Goal: Information Seeking & Learning: Get advice/opinions

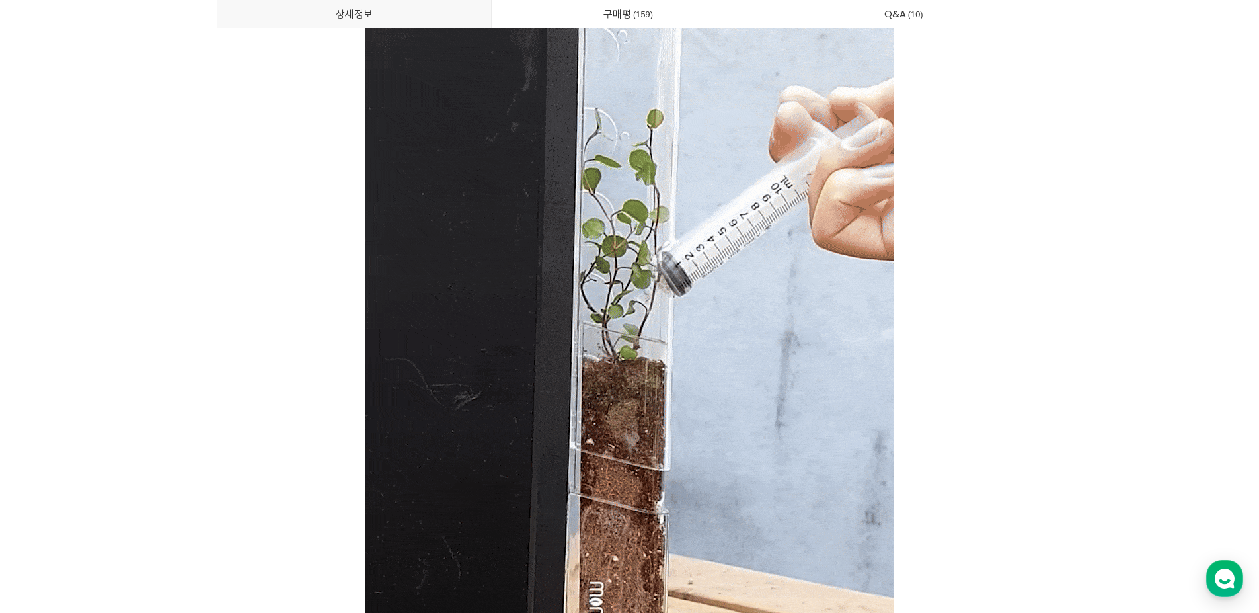
scroll to position [14542, 0]
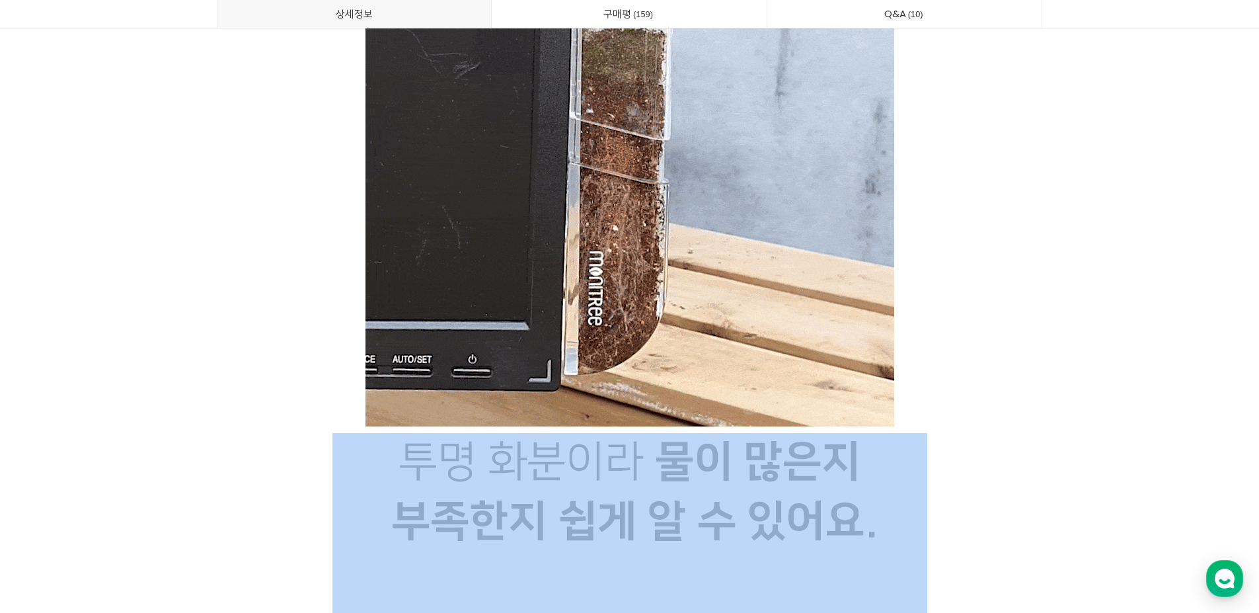
drag, startPoint x: 268, startPoint y: 488, endPoint x: 998, endPoint y: 471, distance: 730.6
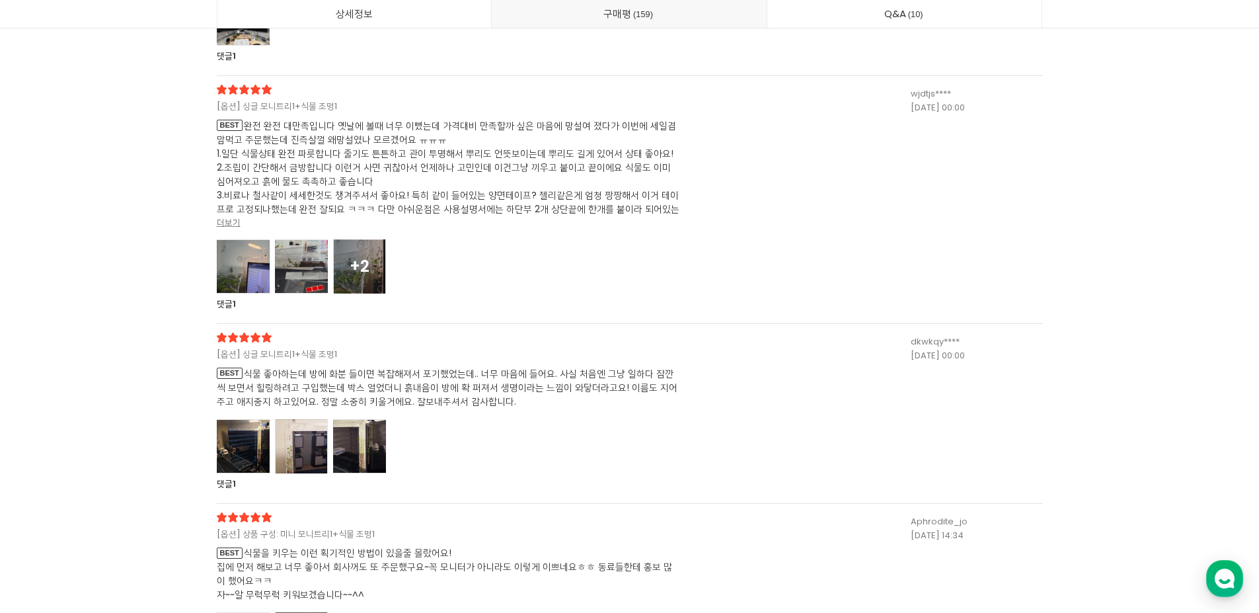
scroll to position [34888, 0]
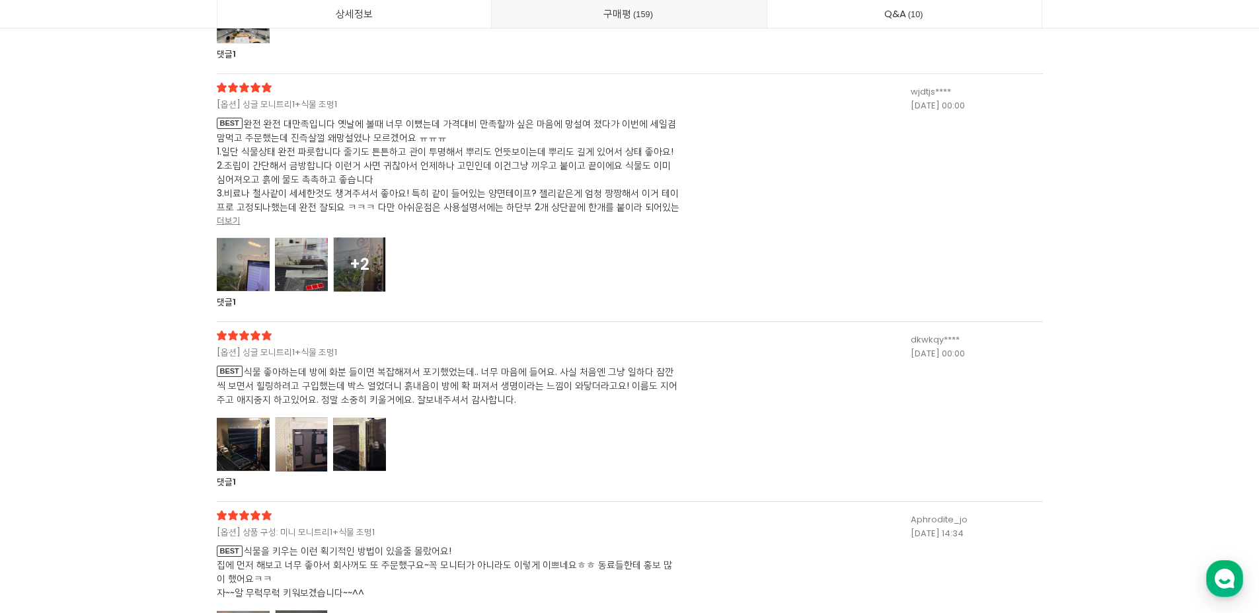
click at [259, 279] on div at bounding box center [243, 264] width 53 height 54
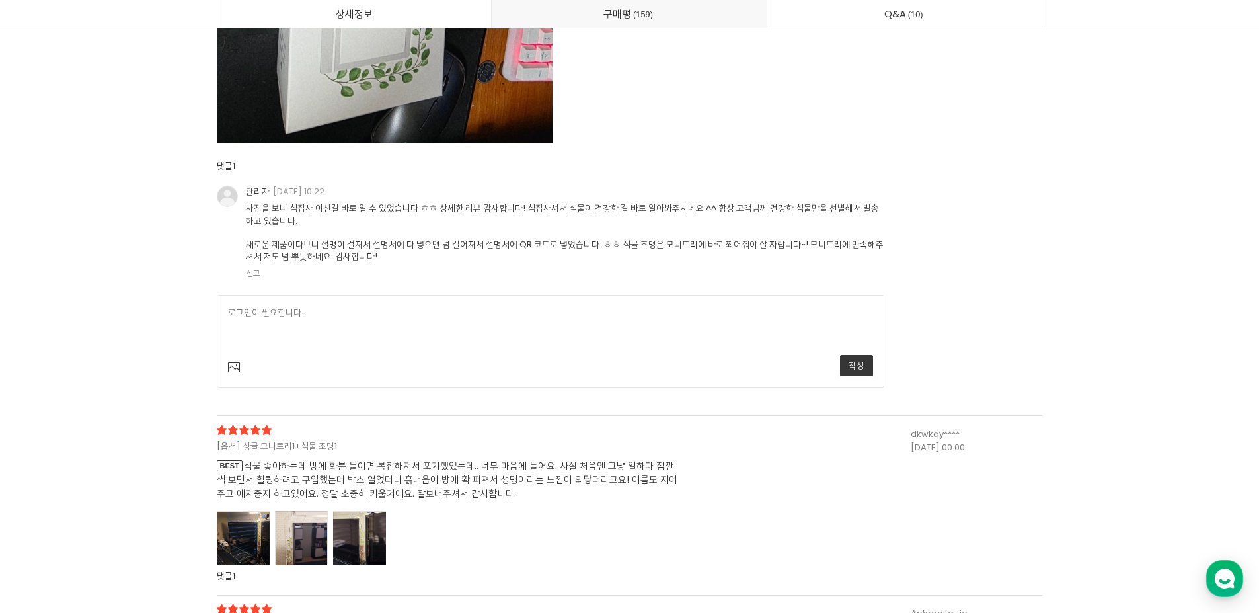
scroll to position [36937, 0]
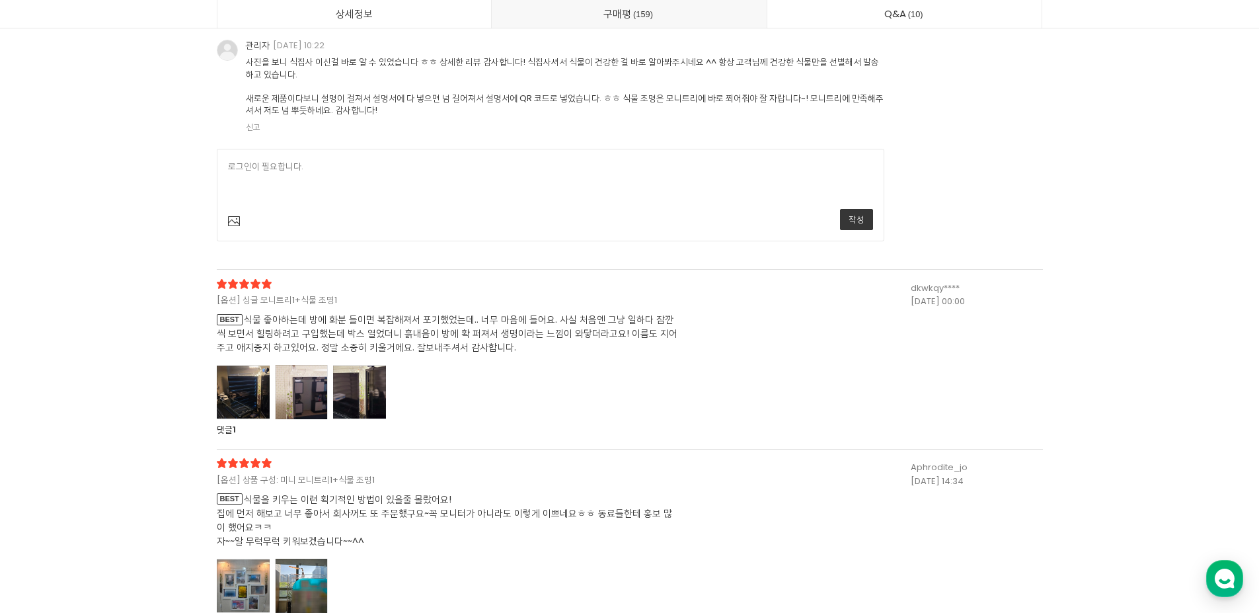
click at [325, 387] on div at bounding box center [301, 392] width 53 height 54
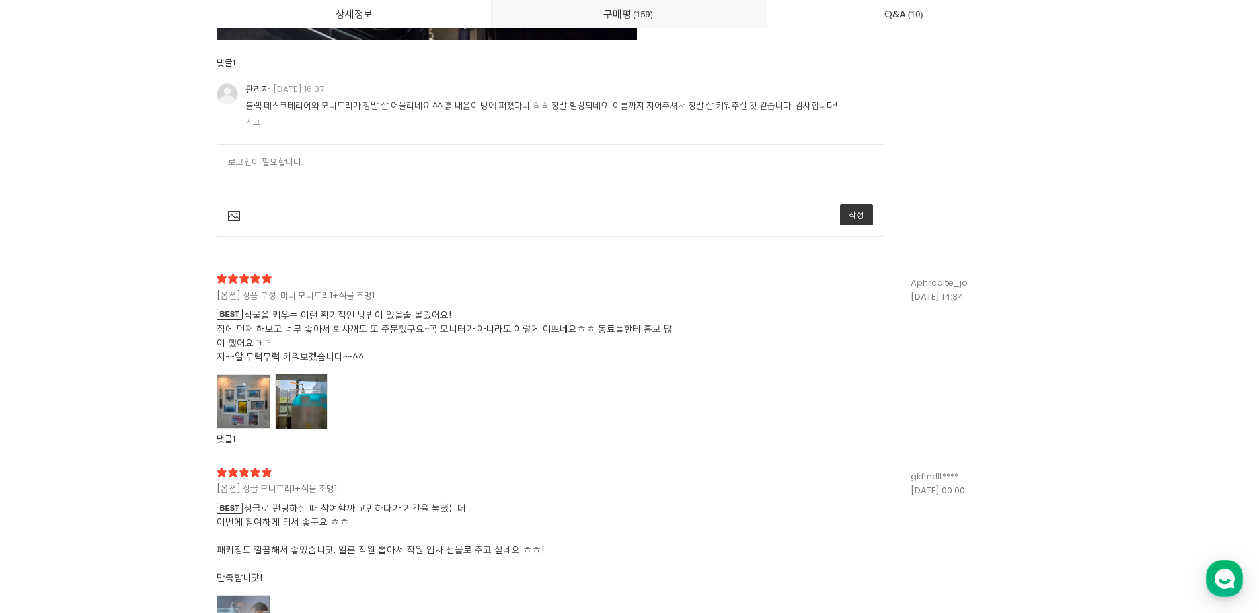
scroll to position [38788, 0]
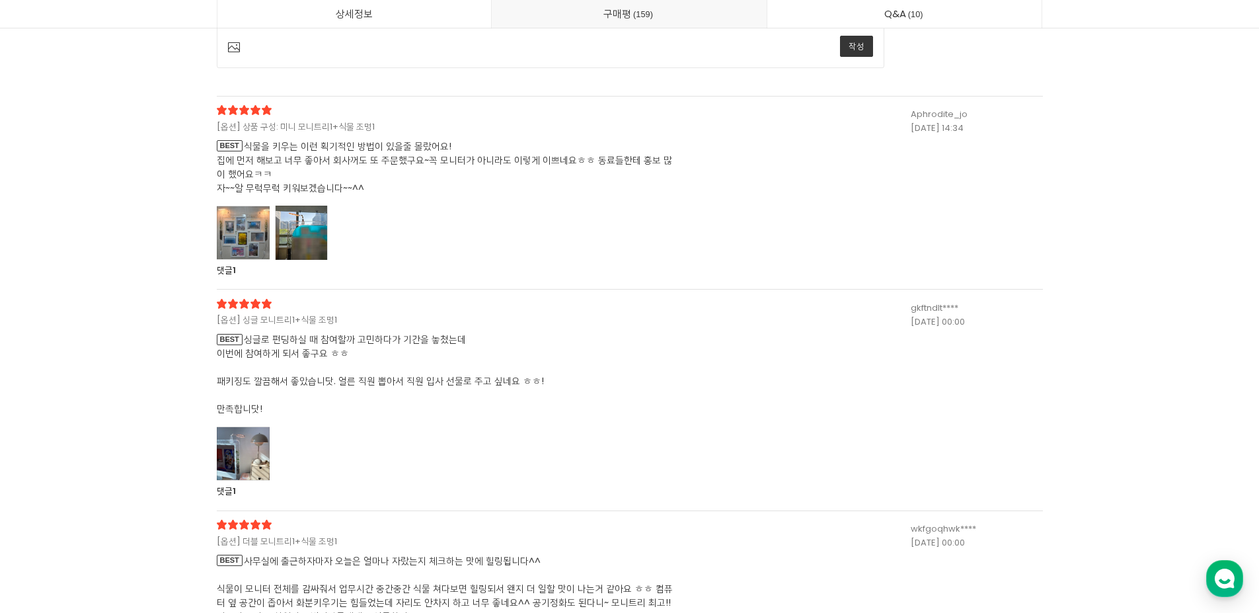
click at [228, 436] on div at bounding box center [243, 453] width 53 height 54
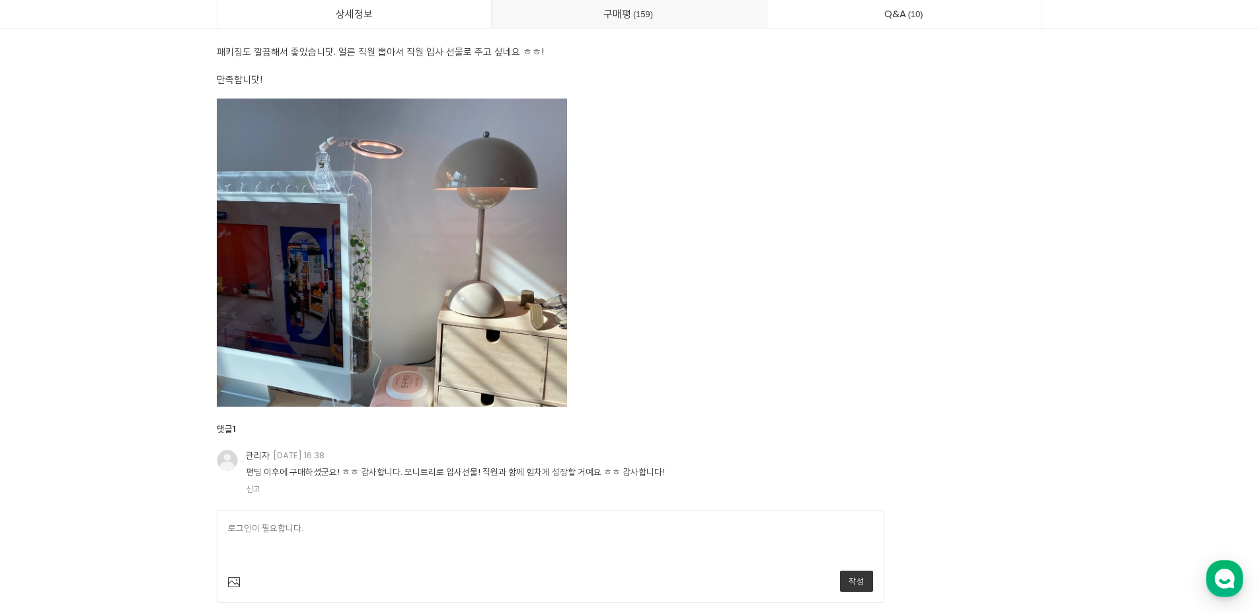
scroll to position [39119, 0]
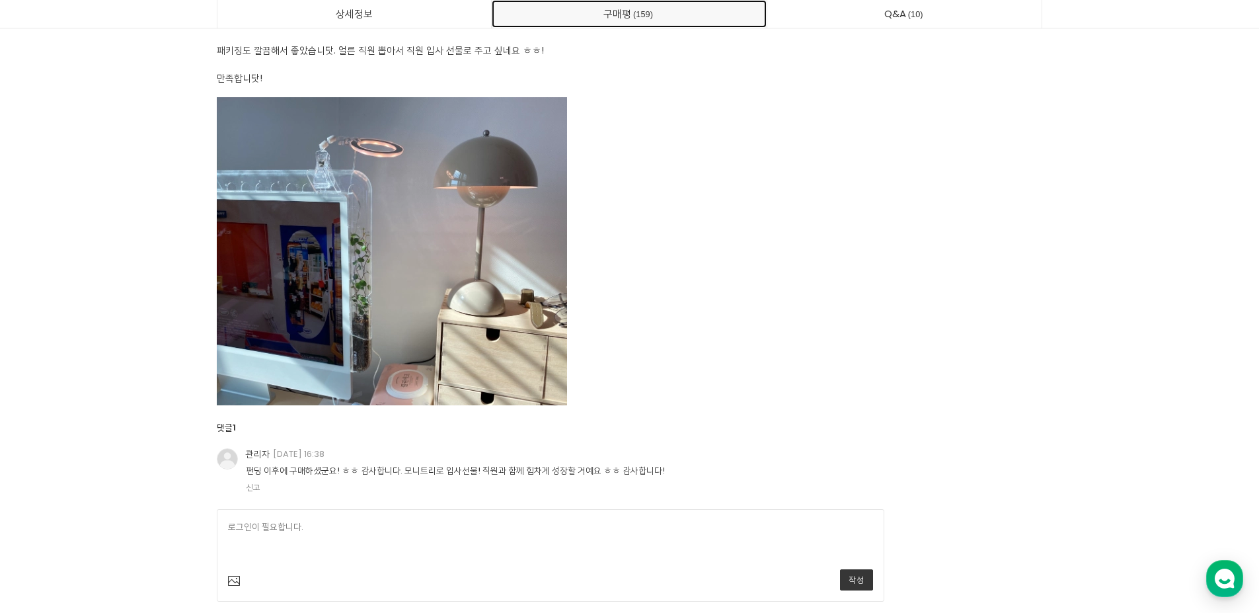
click at [582, 7] on link "구매평 159" at bounding box center [629, 14] width 275 height 28
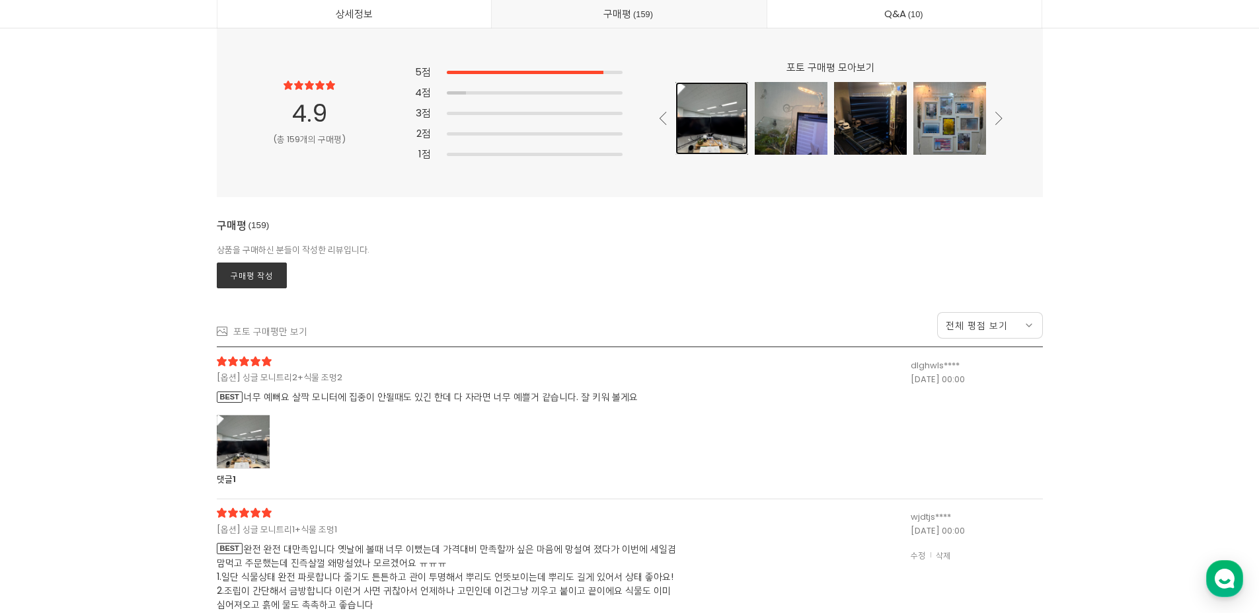
click at [739, 123] on div at bounding box center [712, 118] width 73 height 73
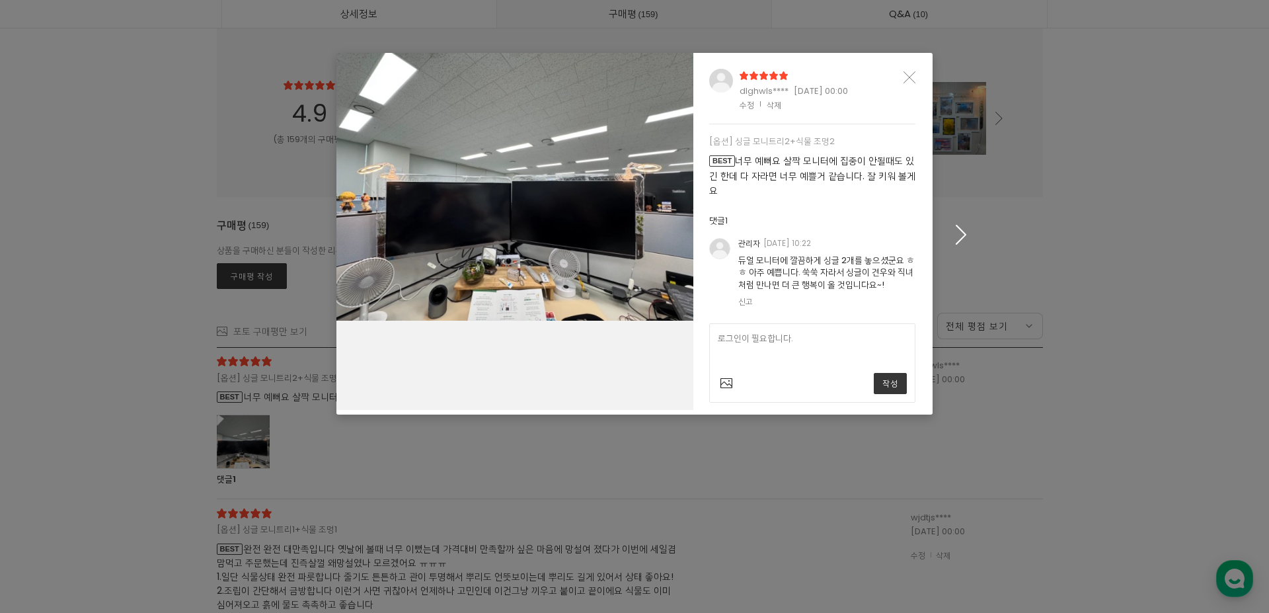
click at [953, 236] on icon "button" at bounding box center [961, 235] width 20 height 20
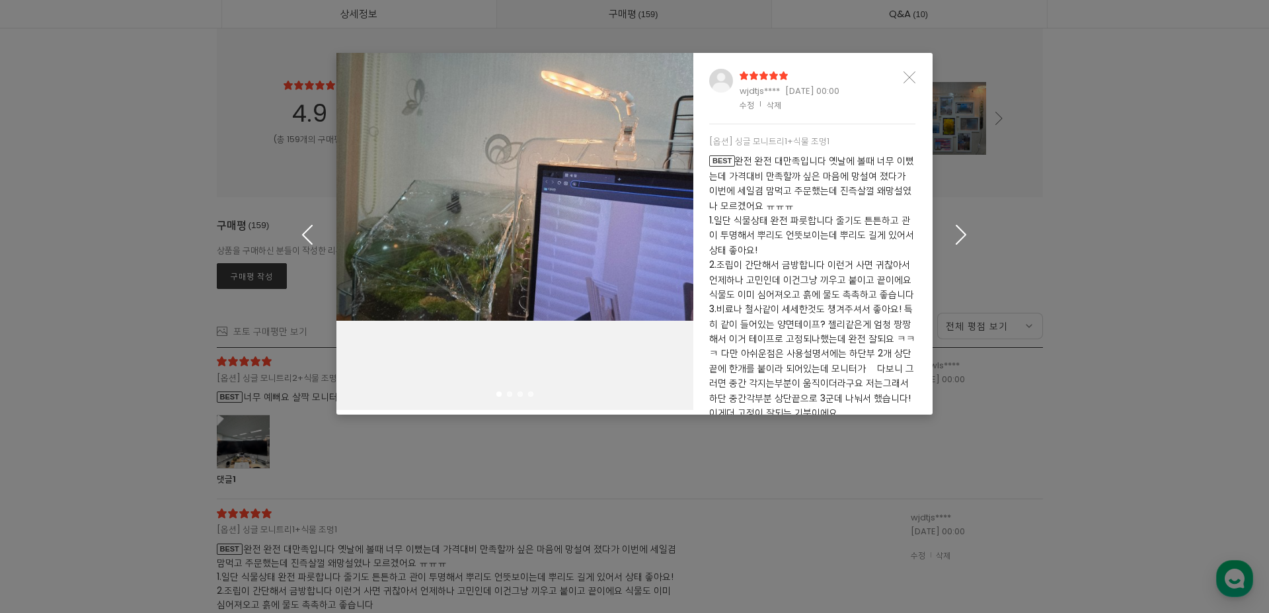
click at [953, 236] on icon "button" at bounding box center [961, 235] width 20 height 20
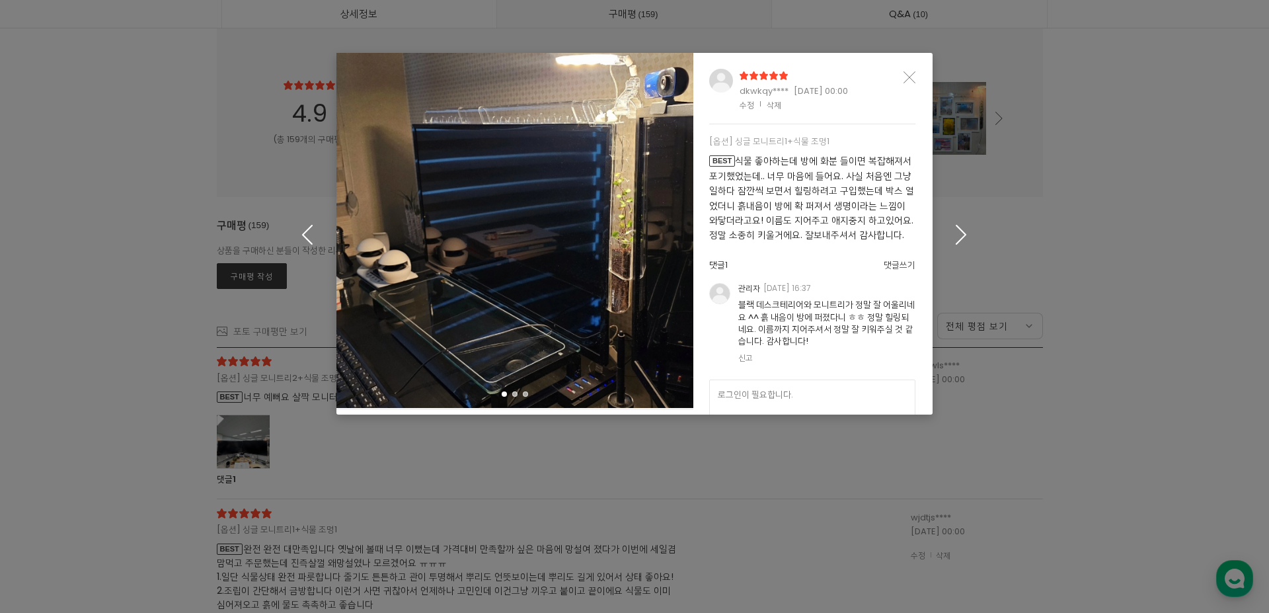
click at [953, 236] on icon "button" at bounding box center [961, 235] width 20 height 20
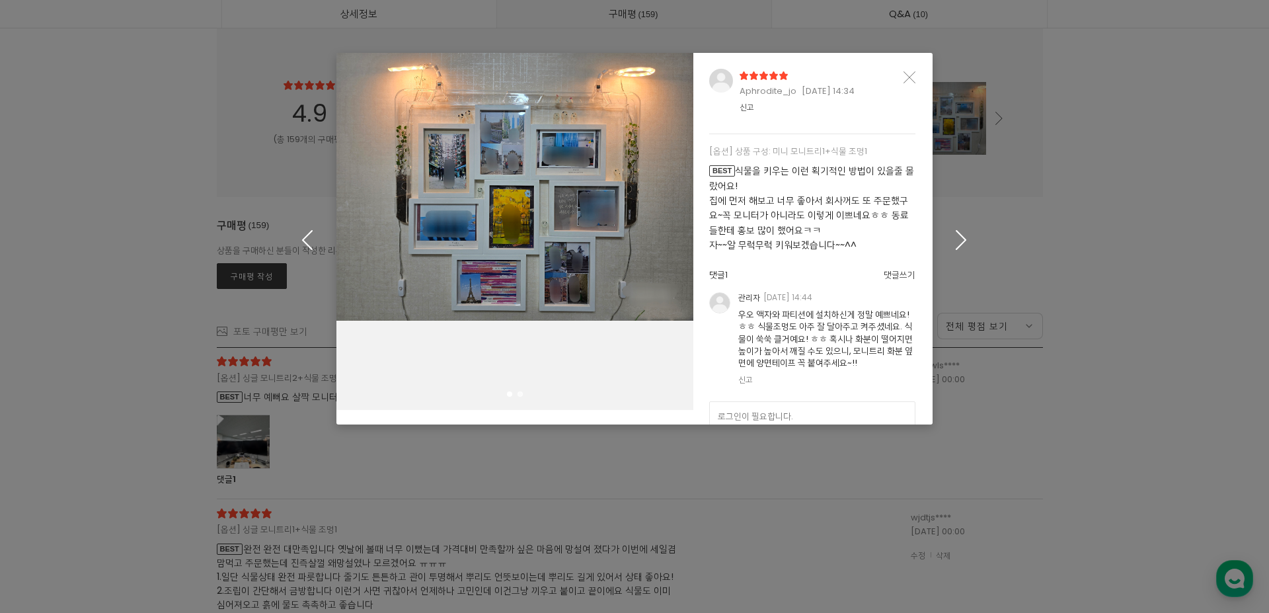
click at [953, 236] on icon "button" at bounding box center [961, 239] width 20 height 20
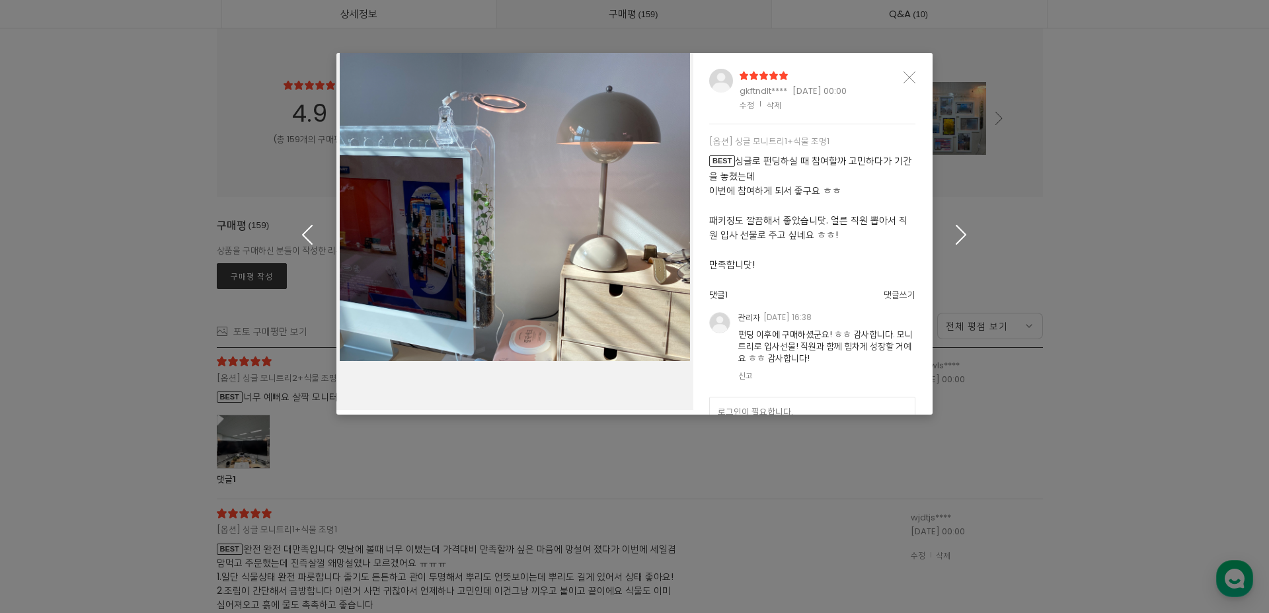
click at [953, 236] on icon "button" at bounding box center [961, 235] width 20 height 20
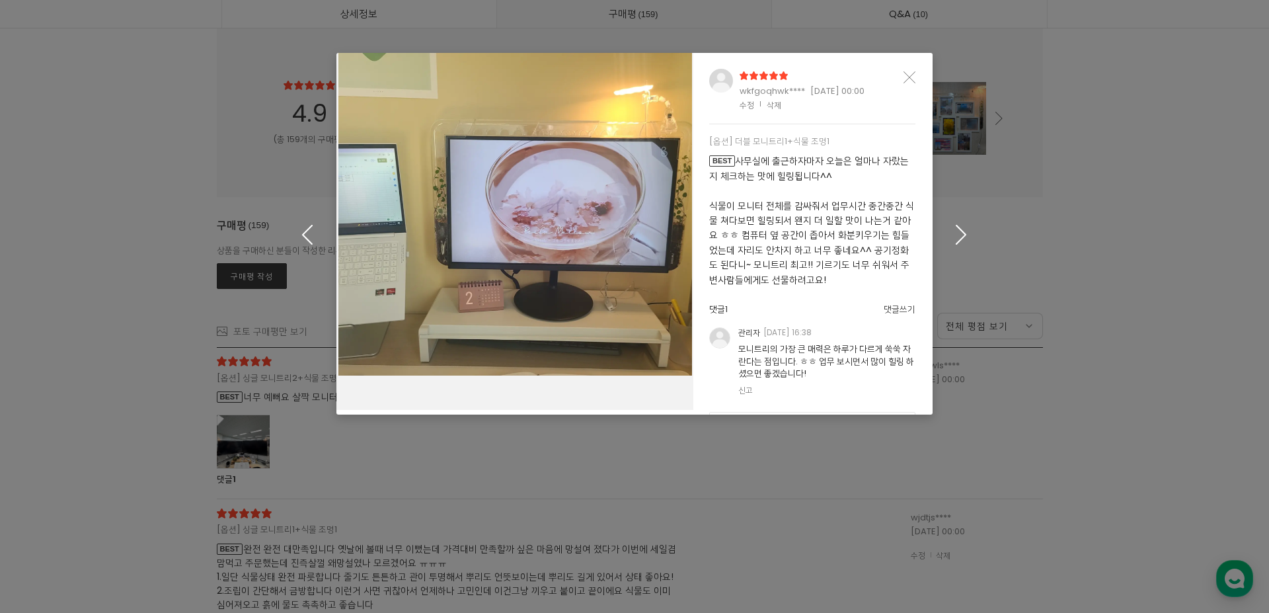
click at [953, 236] on icon "button" at bounding box center [961, 235] width 20 height 20
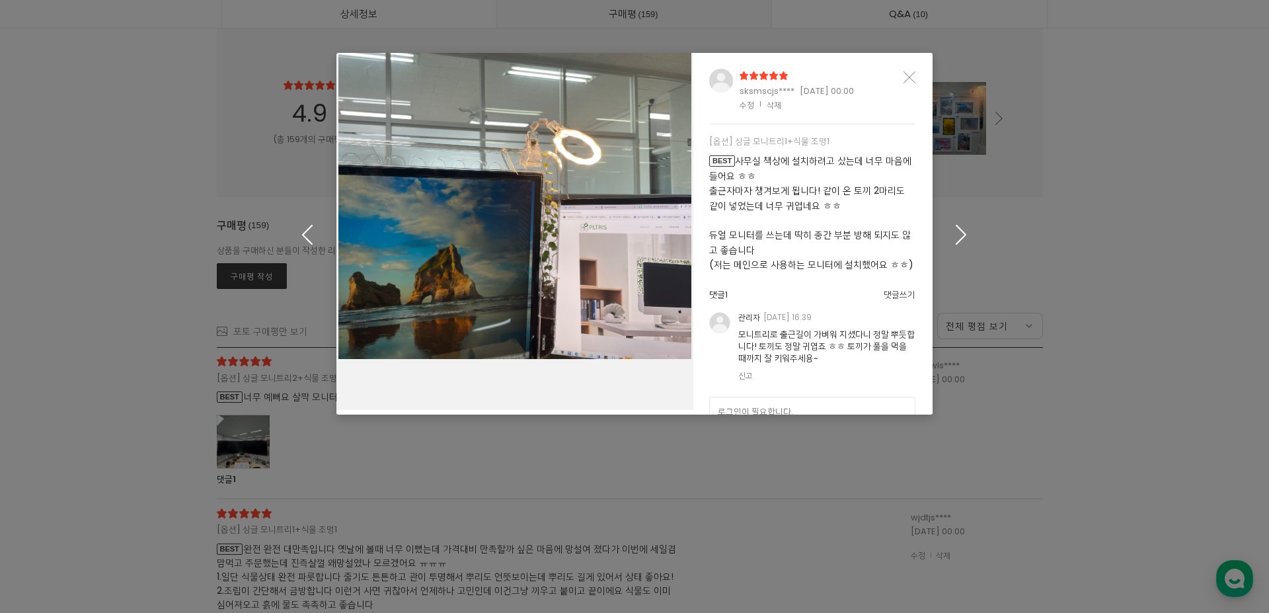
click at [953, 236] on icon "button" at bounding box center [961, 235] width 20 height 20
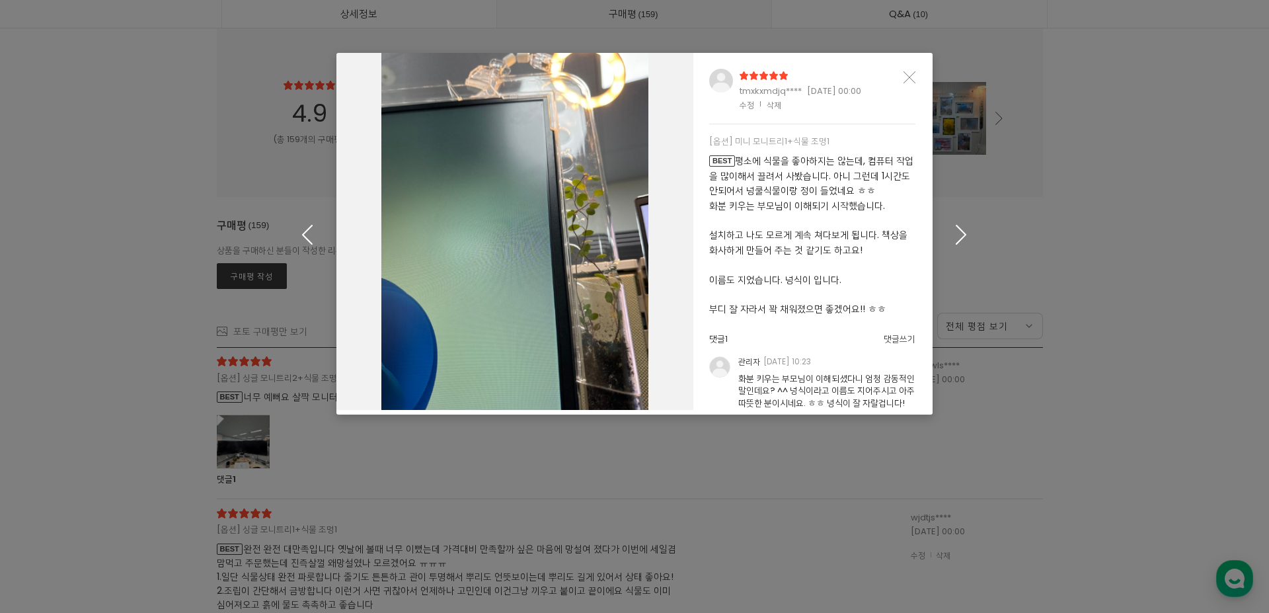
click at [953, 236] on icon "button" at bounding box center [961, 235] width 20 height 20
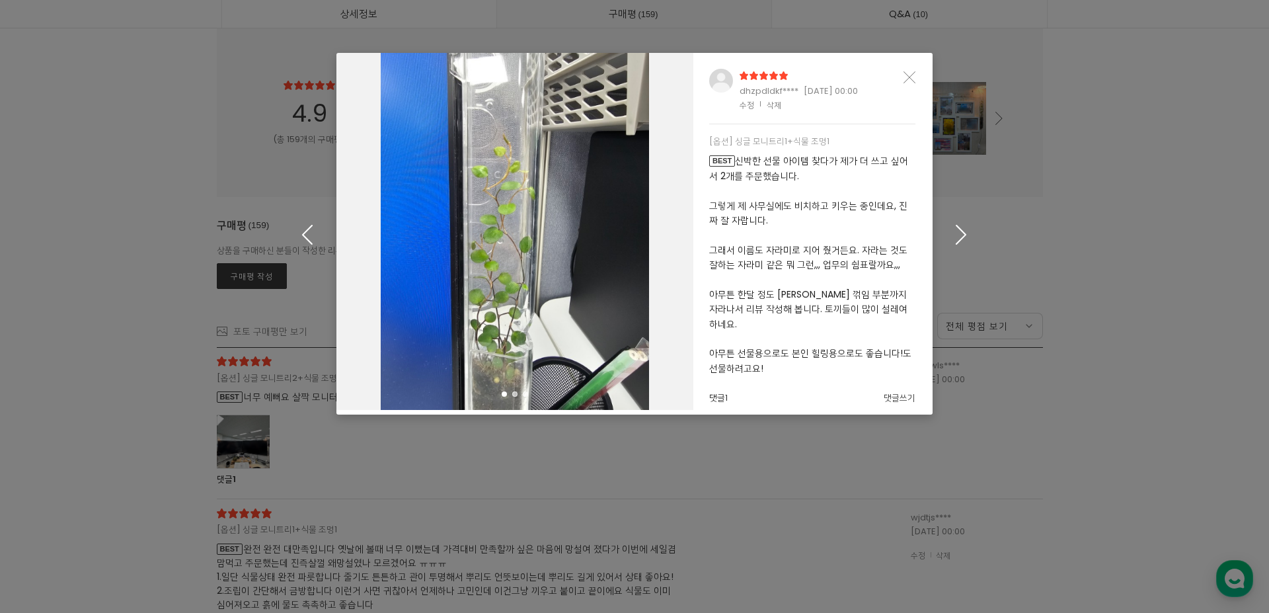
click at [953, 236] on icon "button" at bounding box center [961, 235] width 20 height 20
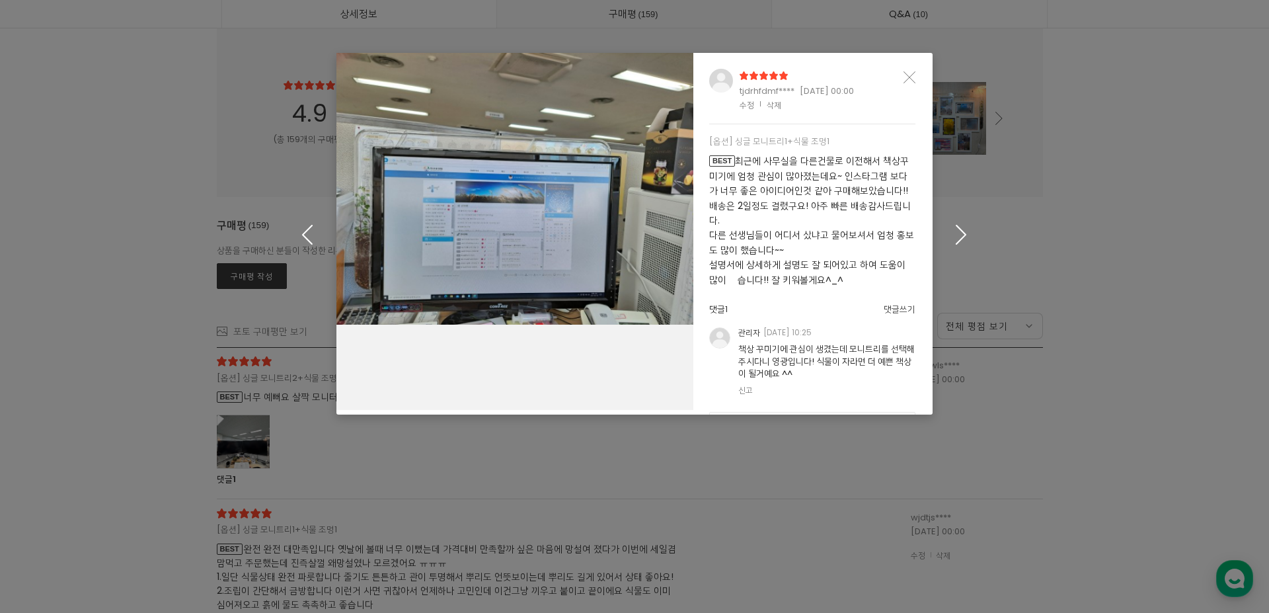
click at [953, 236] on icon "button" at bounding box center [961, 235] width 20 height 20
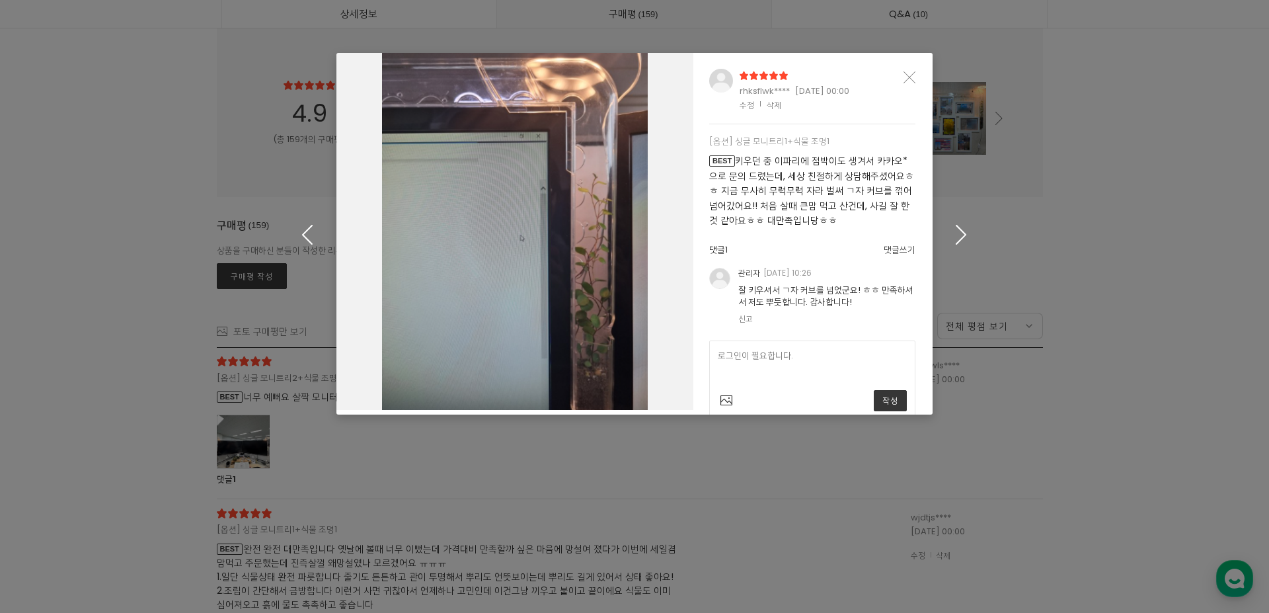
click at [953, 236] on icon "button" at bounding box center [961, 235] width 20 height 20
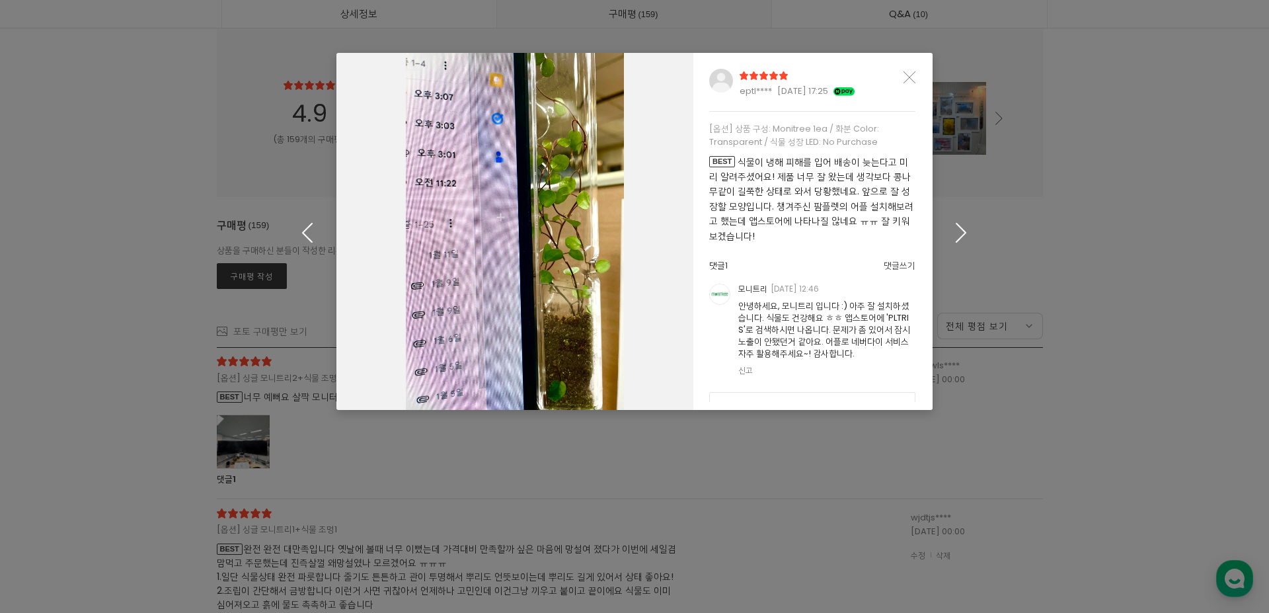
click at [953, 236] on icon "button" at bounding box center [961, 232] width 20 height 20
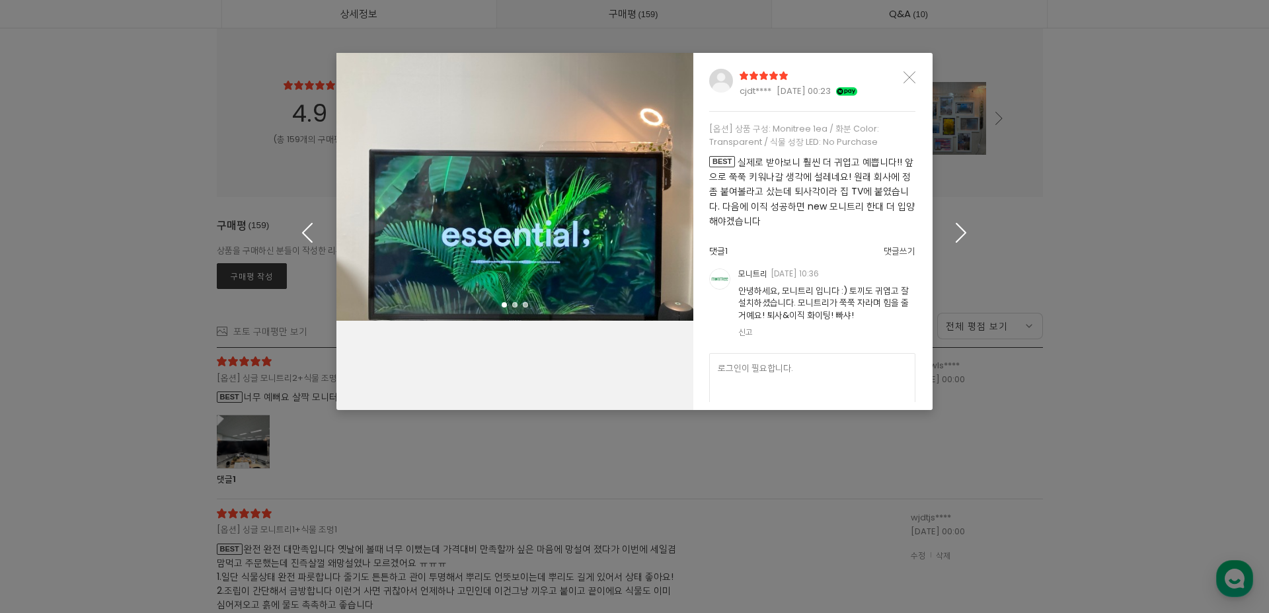
click at [953, 236] on icon "button" at bounding box center [961, 232] width 20 height 20
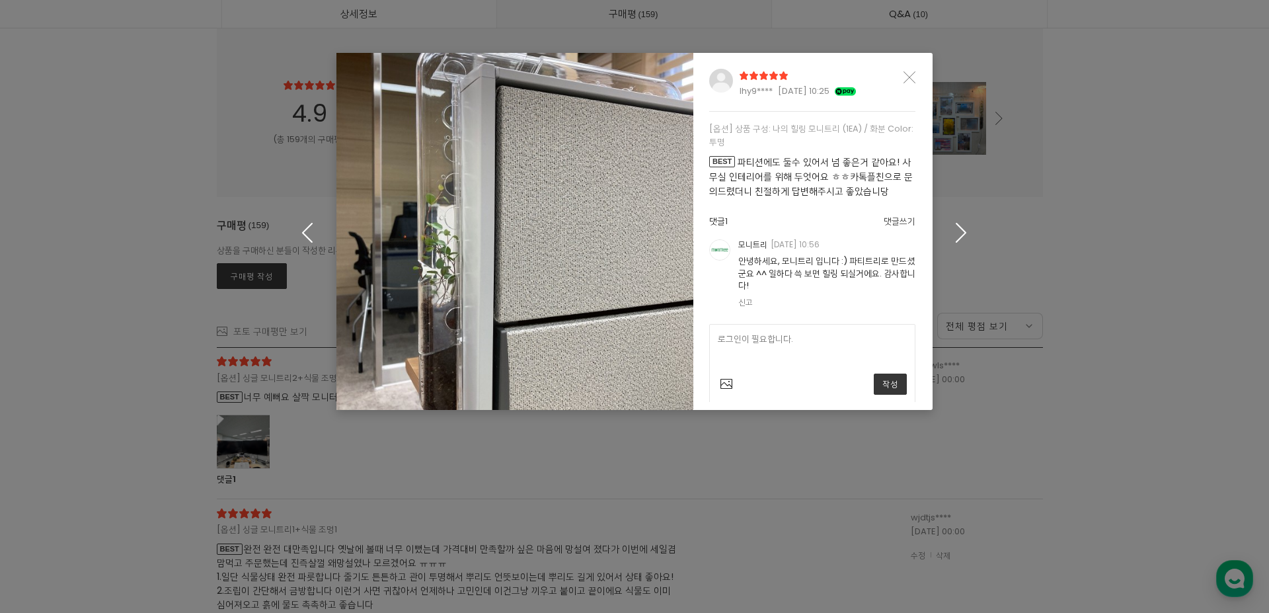
click at [953, 236] on icon "button" at bounding box center [961, 232] width 20 height 20
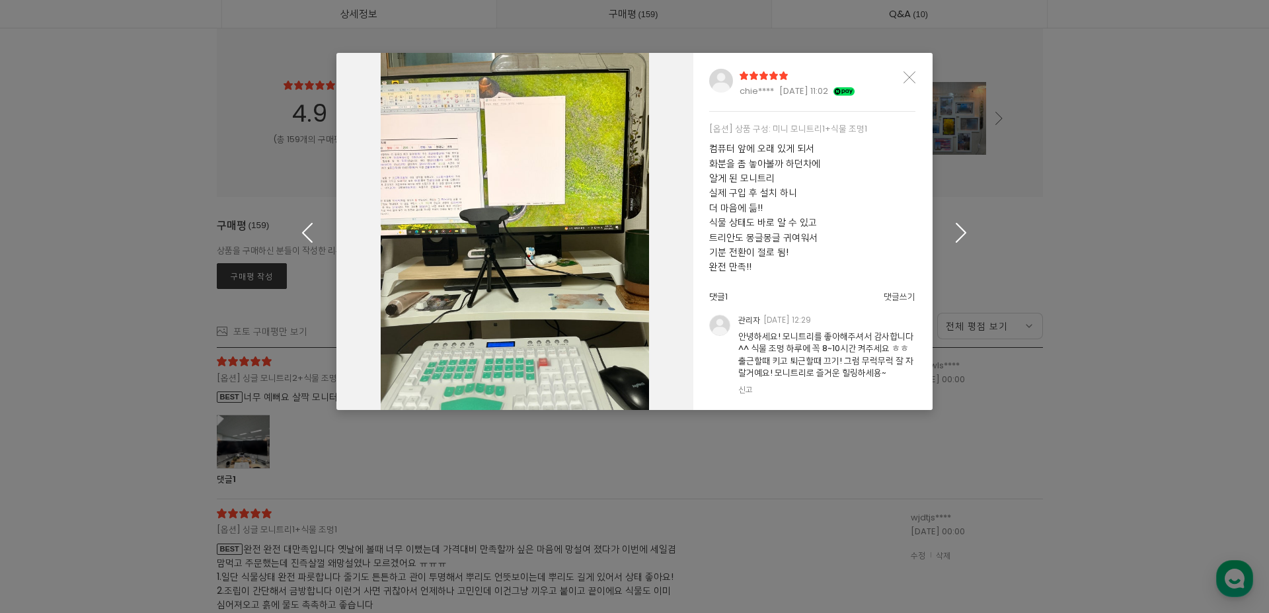
click at [953, 236] on icon "button" at bounding box center [961, 232] width 20 height 20
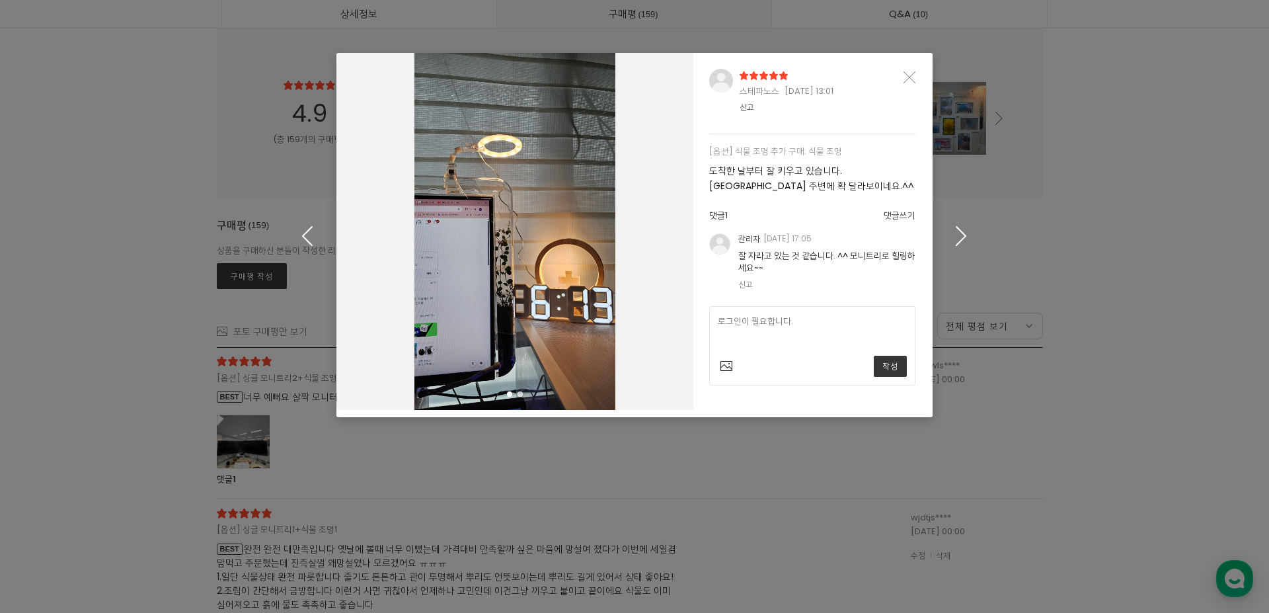
click at [953, 236] on icon "button" at bounding box center [961, 236] width 20 height 20
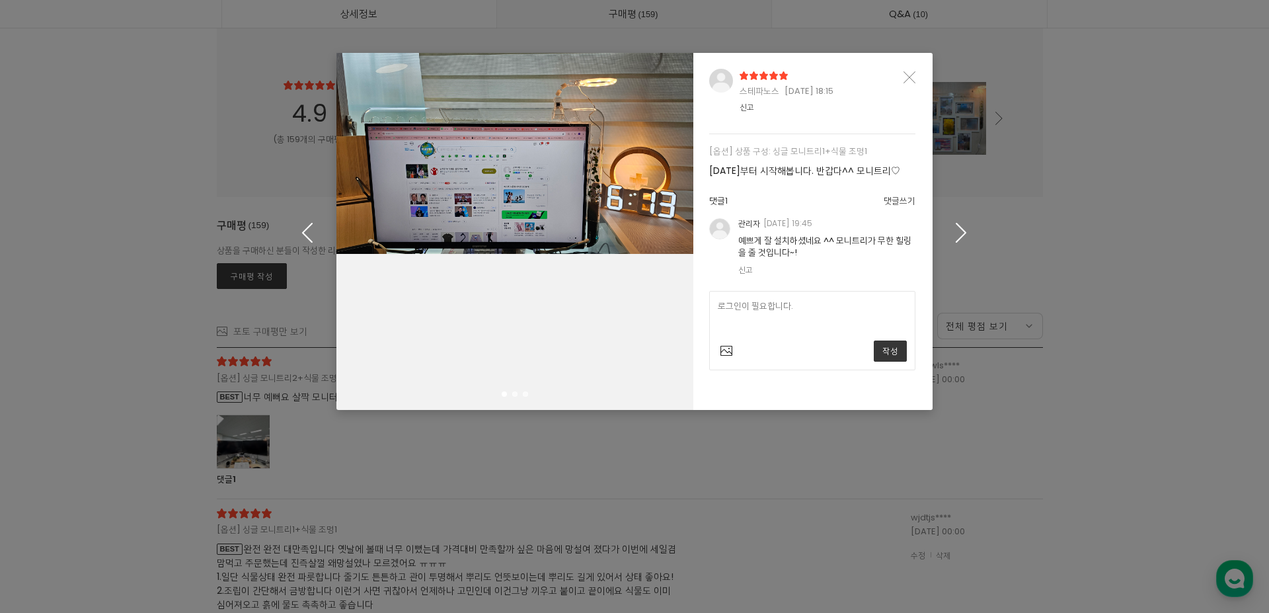
click at [953, 236] on icon "button" at bounding box center [961, 232] width 20 height 20
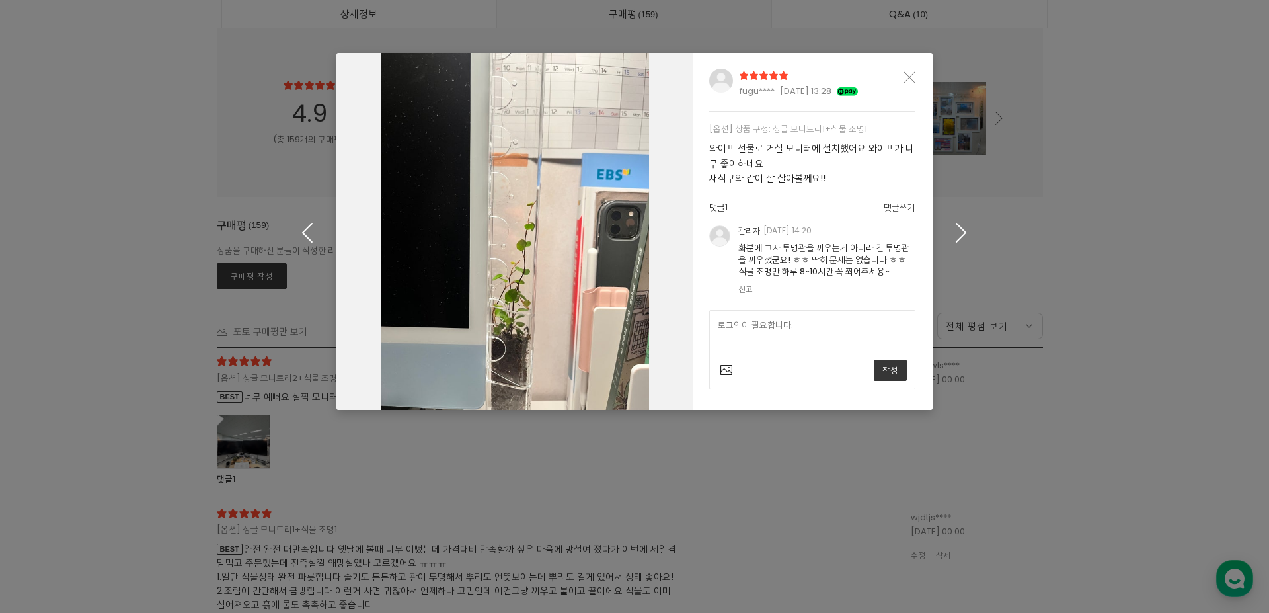
click at [953, 236] on icon "button" at bounding box center [961, 232] width 20 height 20
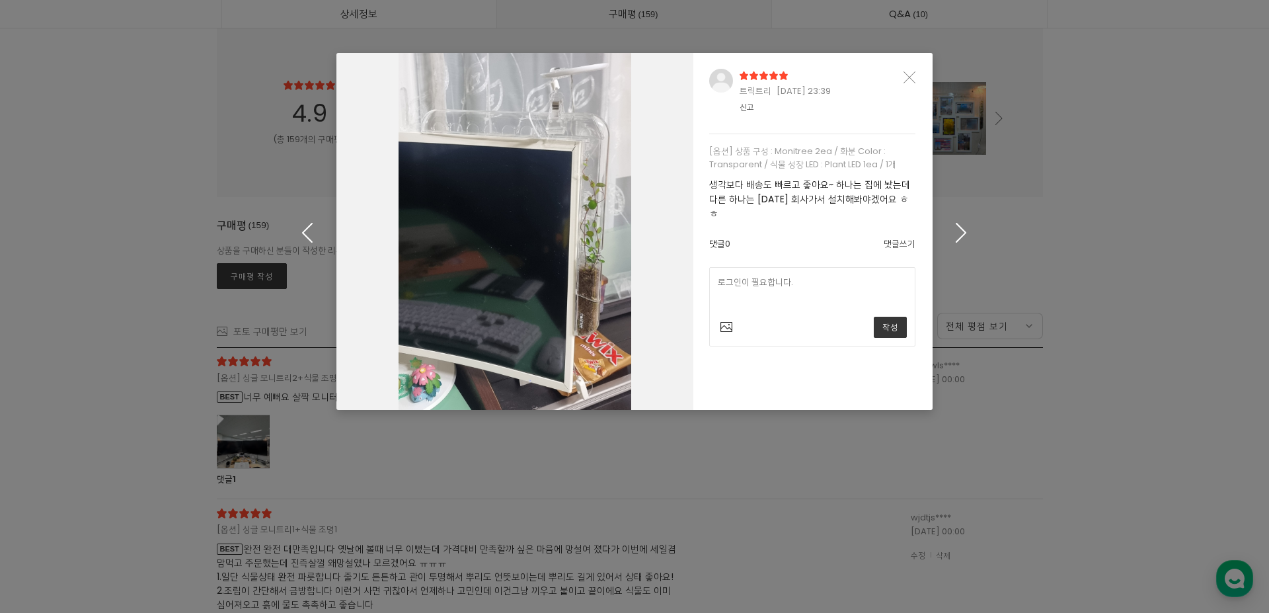
click at [953, 236] on icon "button" at bounding box center [961, 232] width 20 height 20
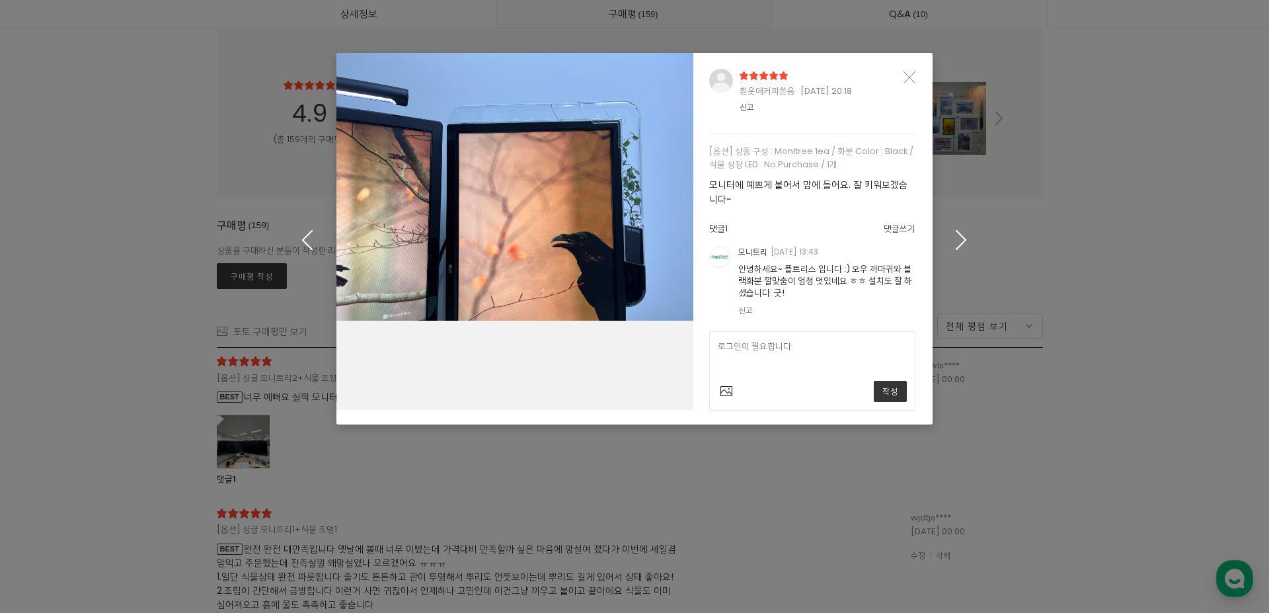
click at [953, 236] on icon "button" at bounding box center [961, 239] width 20 height 20
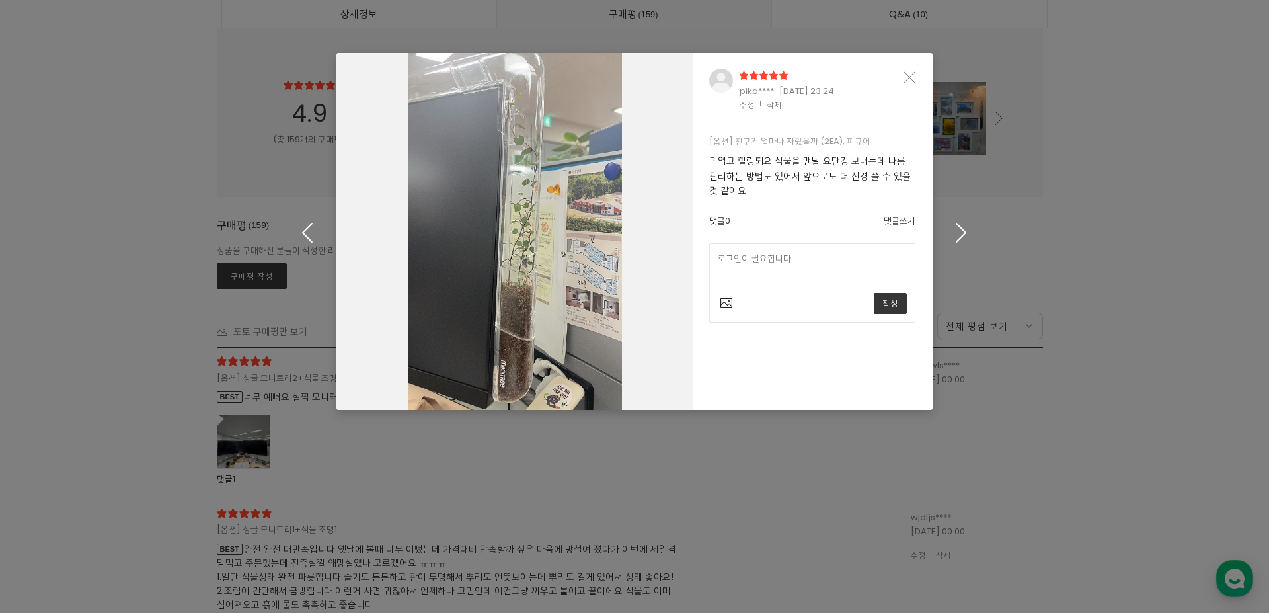
click at [953, 236] on icon "button" at bounding box center [961, 232] width 20 height 20
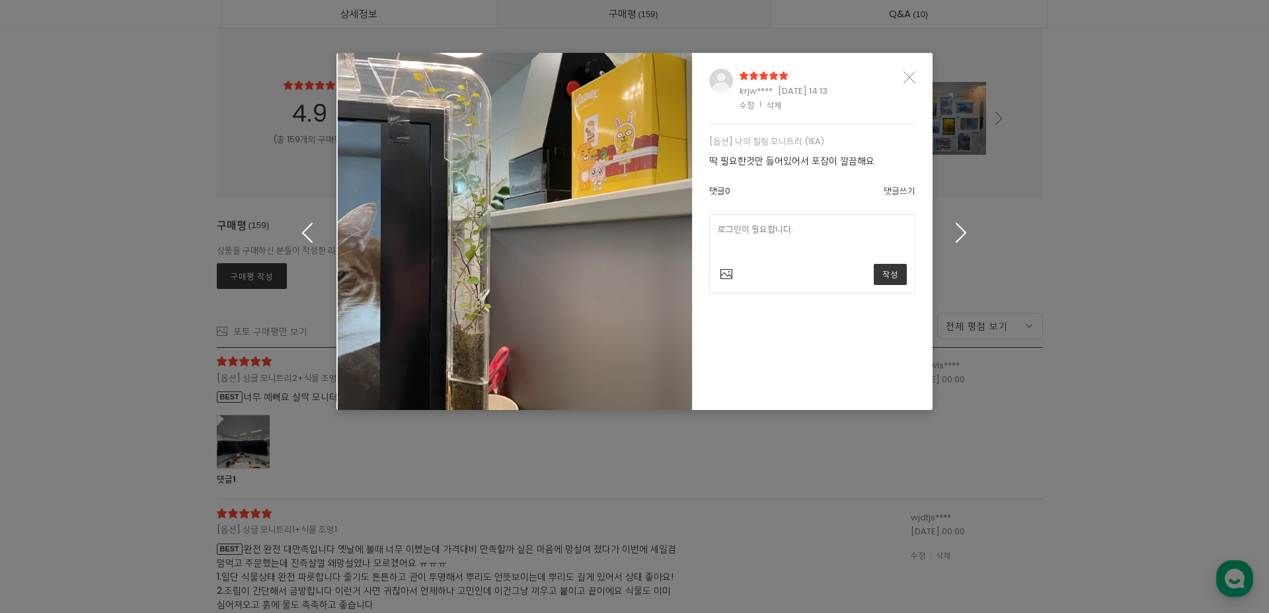
click at [955, 237] on icon "button" at bounding box center [961, 232] width 20 height 20
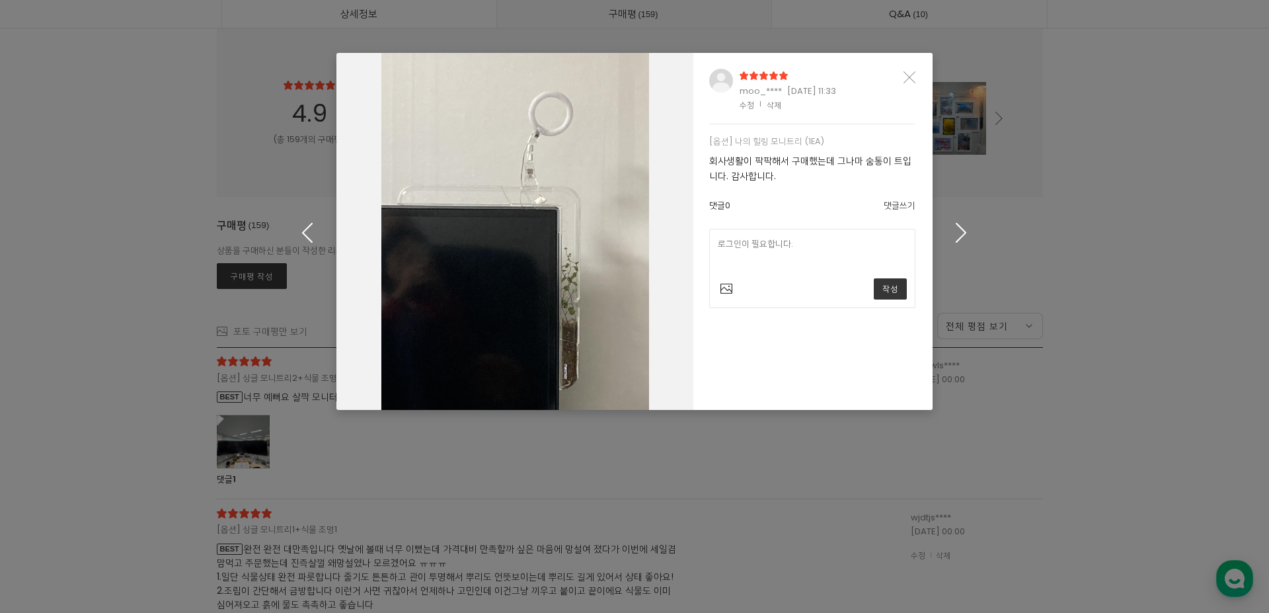
click at [956, 237] on icon "button" at bounding box center [961, 232] width 20 height 20
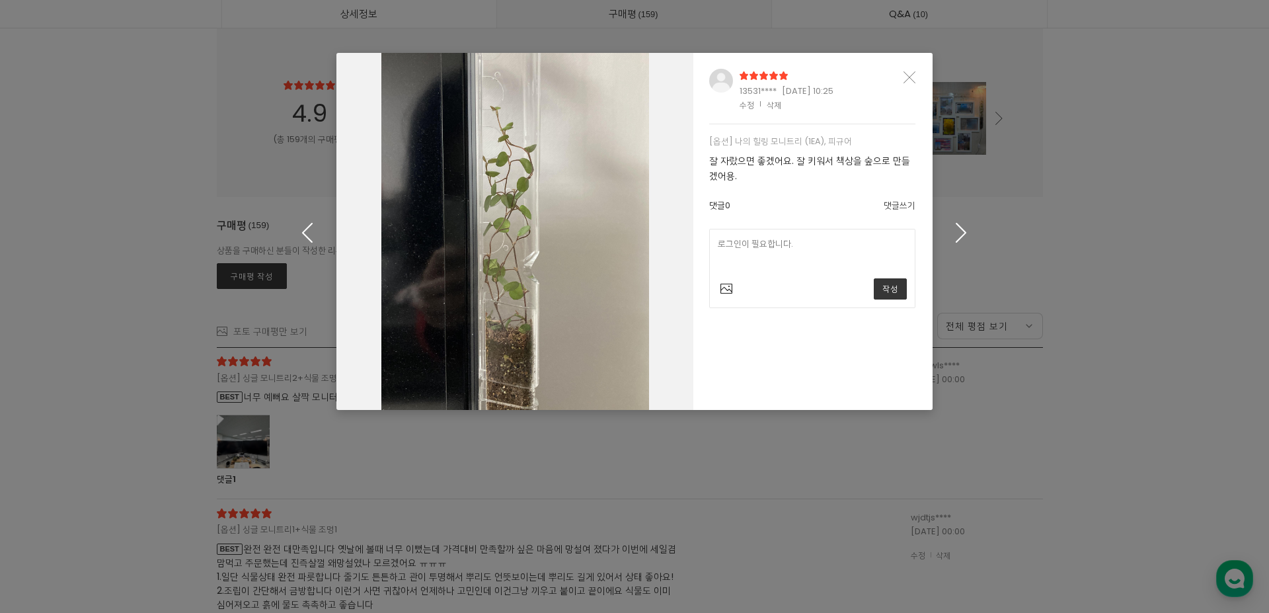
click at [956, 237] on icon "button" at bounding box center [961, 232] width 20 height 20
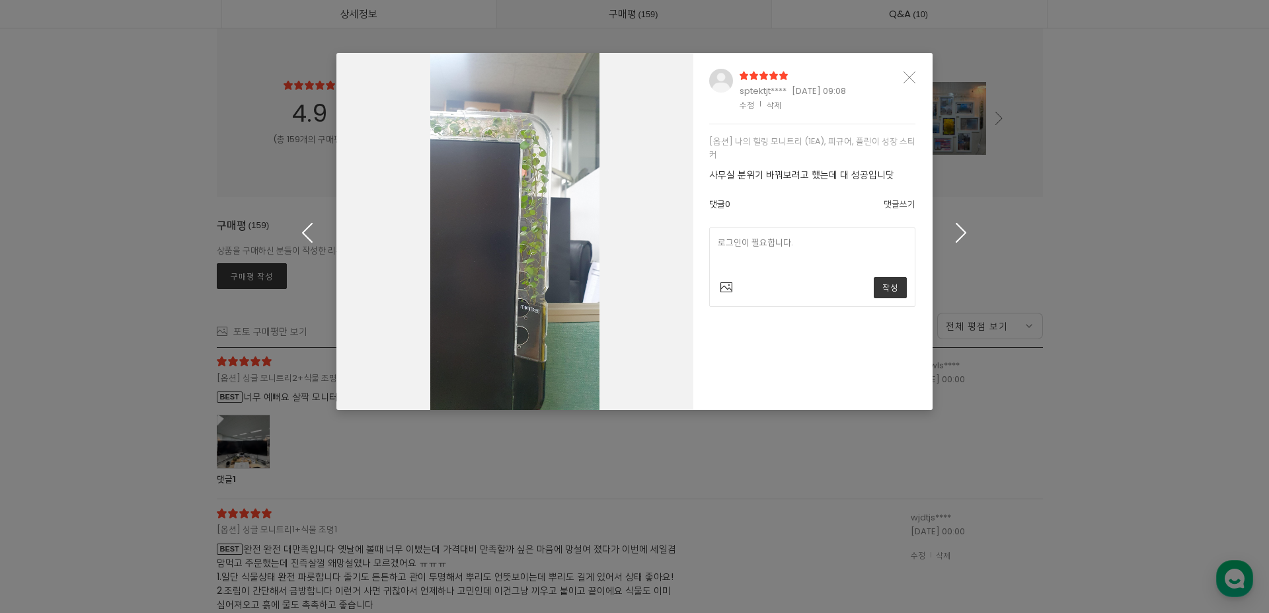
click at [956, 237] on icon "button" at bounding box center [961, 232] width 20 height 20
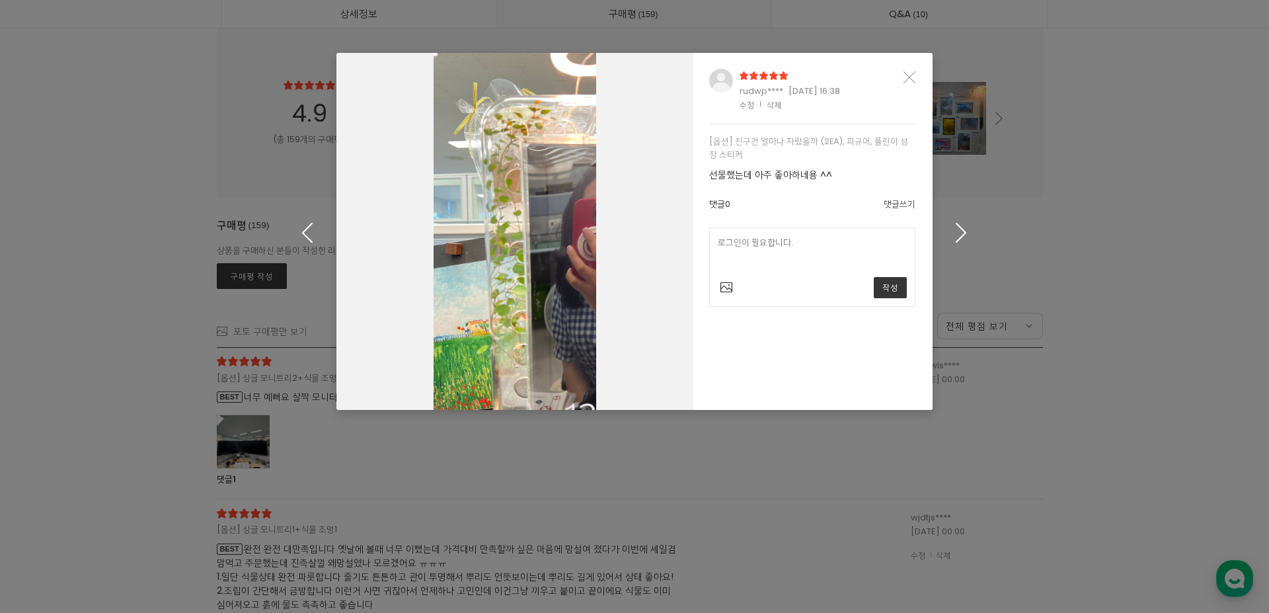
click at [956, 237] on icon "button" at bounding box center [961, 232] width 20 height 20
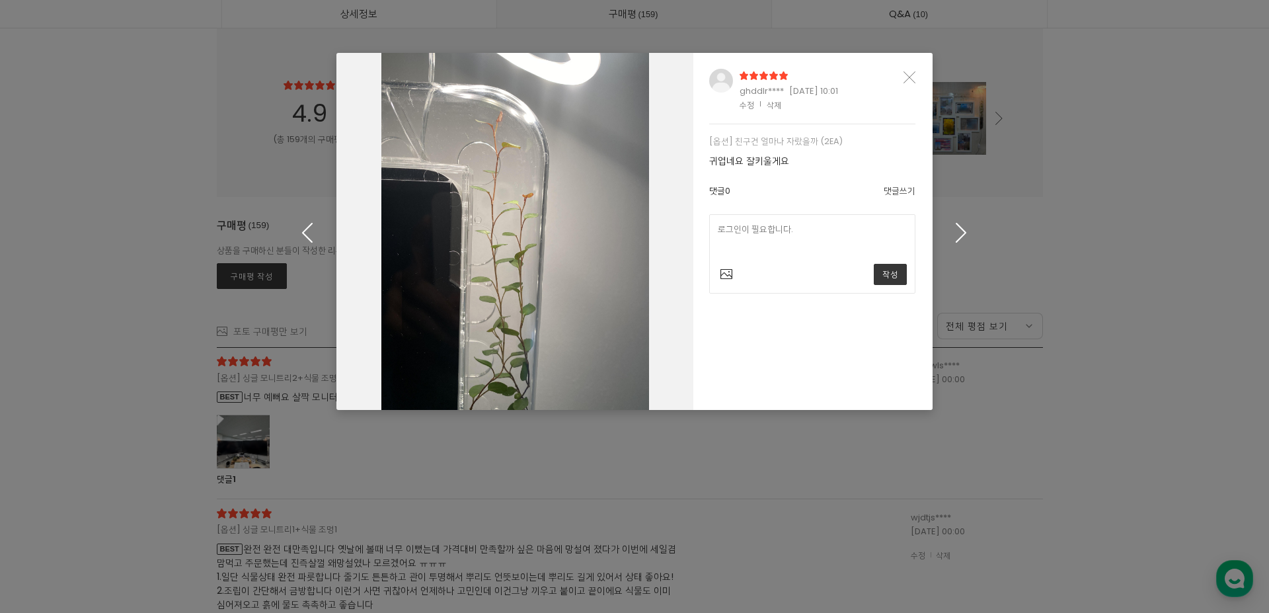
click at [956, 237] on icon "button" at bounding box center [961, 232] width 20 height 20
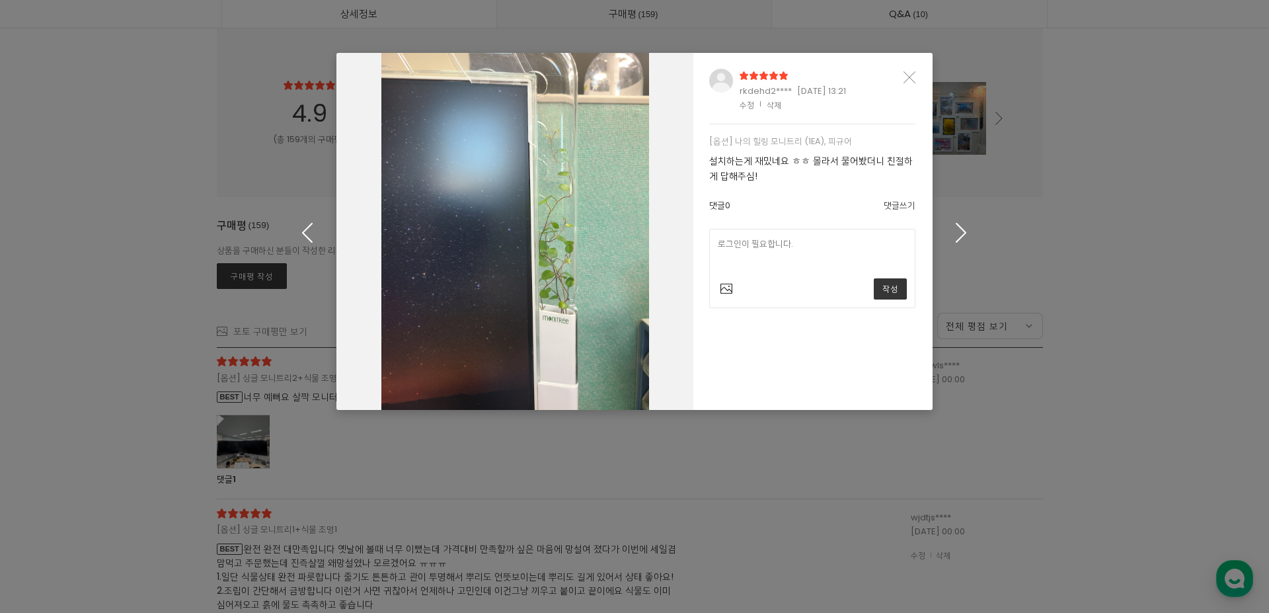
click at [915, 79] on icon "Close" at bounding box center [910, 77] width 12 height 12
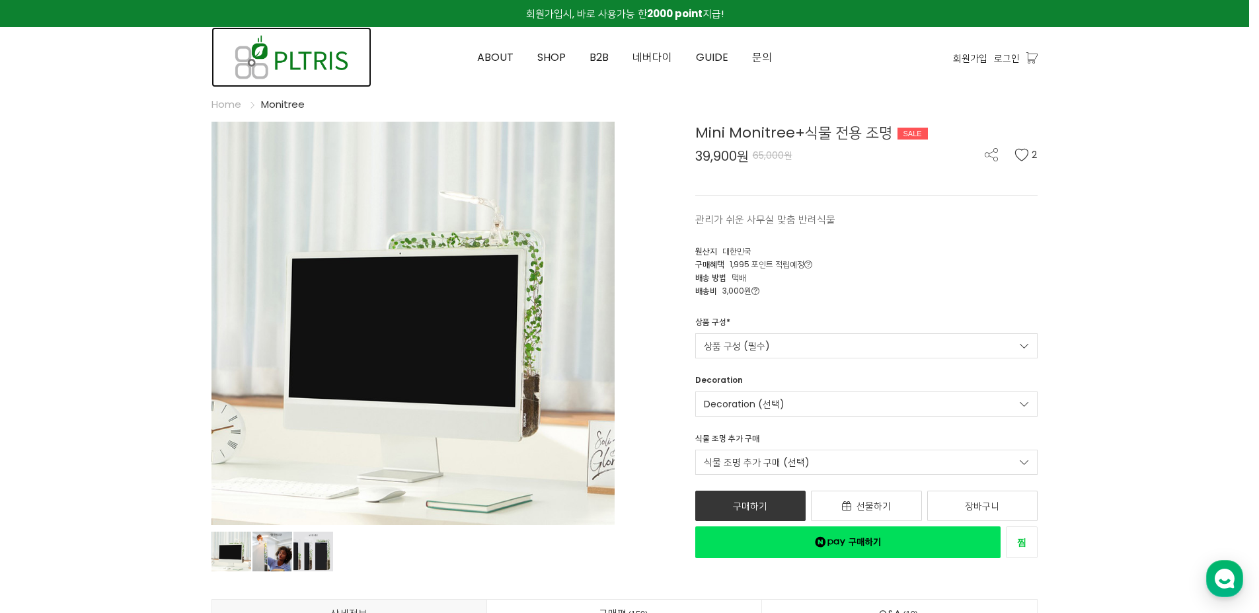
click at [322, 56] on img at bounding box center [292, 57] width 160 height 60
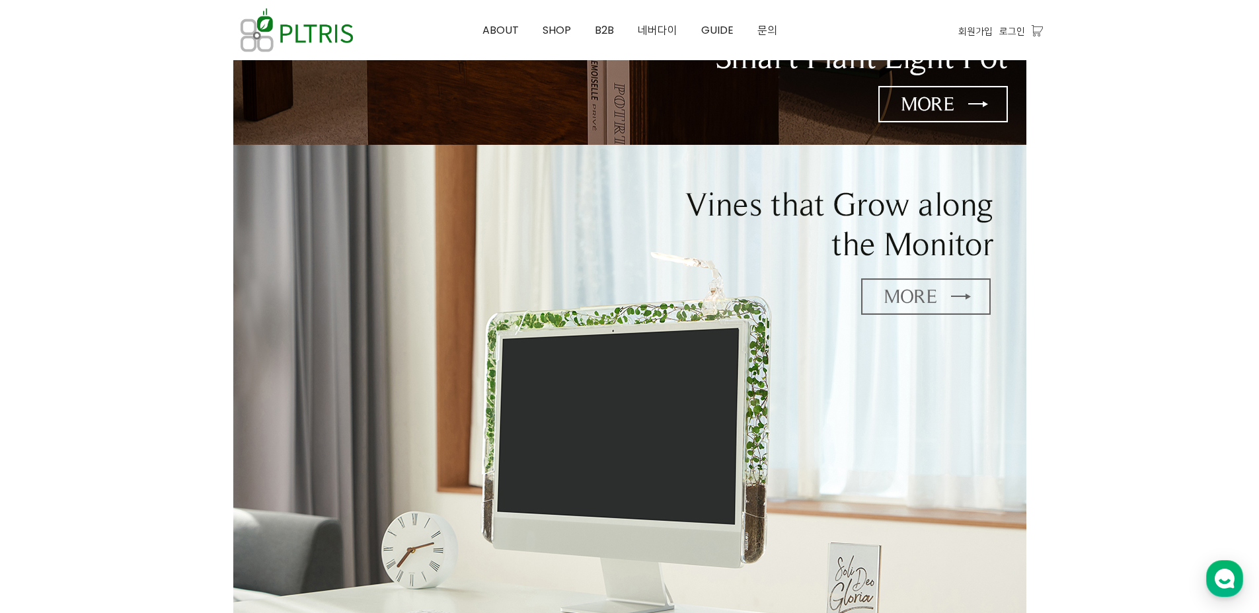
scroll to position [466, 0]
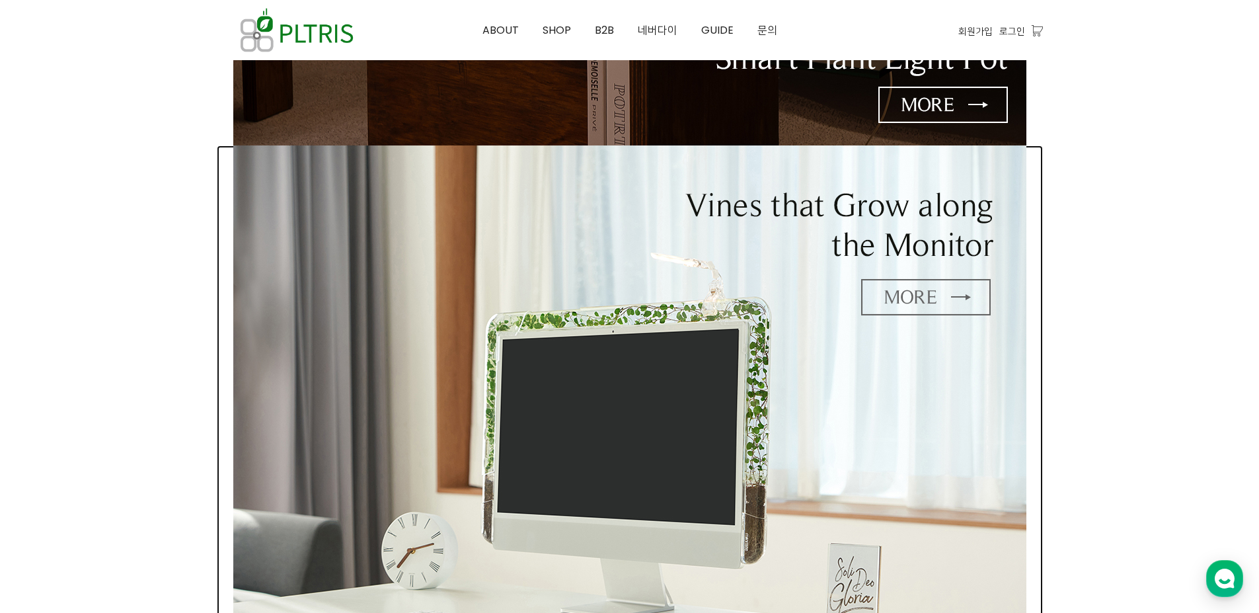
click at [931, 290] on img at bounding box center [629, 400] width 793 height 510
